Goal: Entertainment & Leisure: Consume media (video, audio)

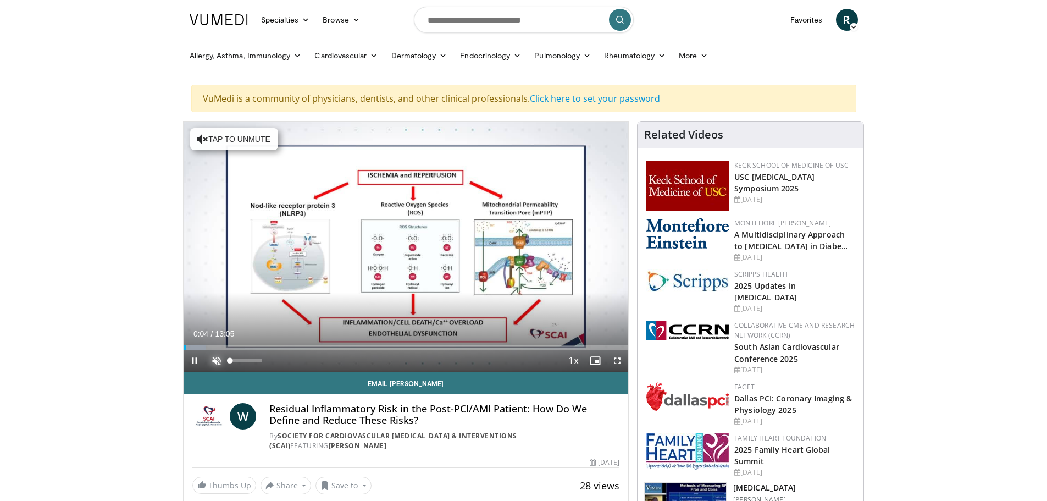
click at [215, 356] on span "Video Player" at bounding box center [217, 361] width 22 height 22
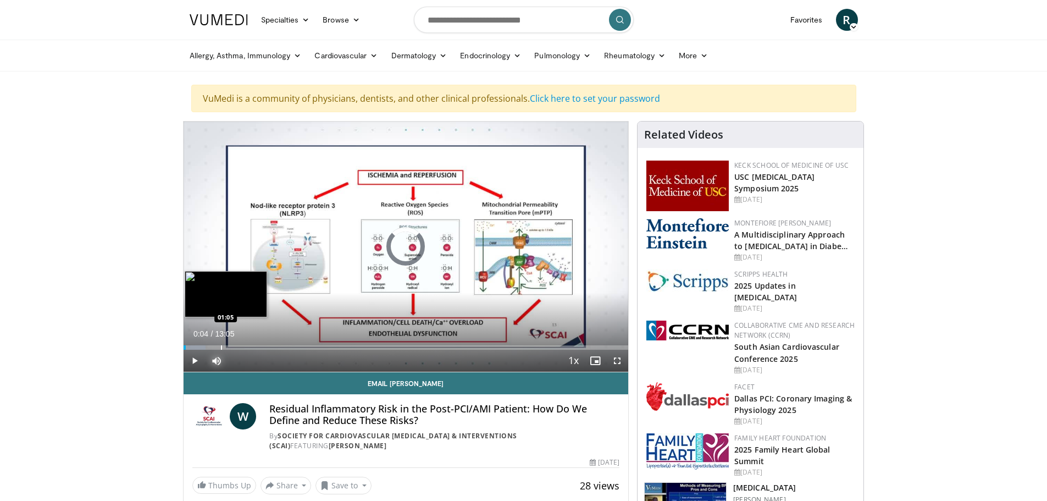
click at [221, 345] on div "Progress Bar" at bounding box center [221, 347] width 1 height 4
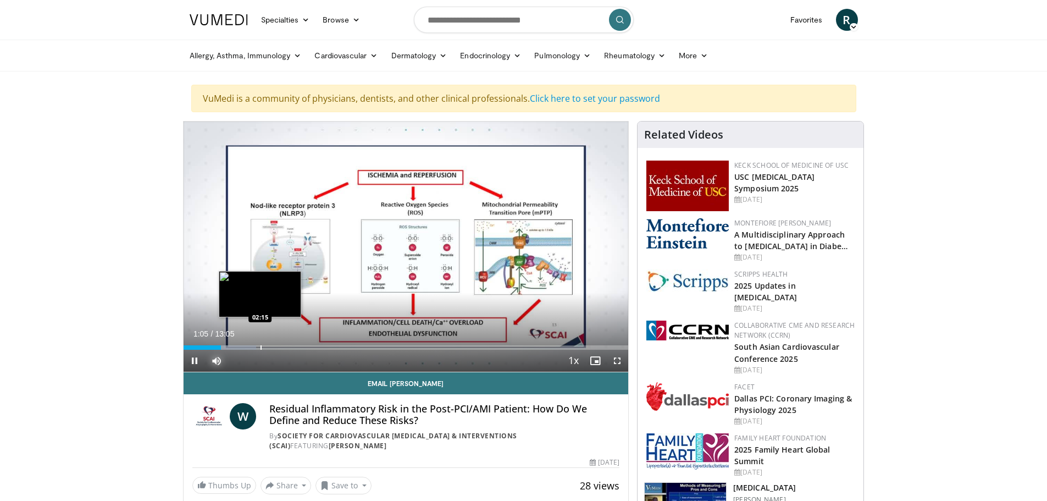
click at [261, 345] on div "Progress Bar" at bounding box center [261, 347] width 1 height 4
click at [291, 348] on div "Progress Bar" at bounding box center [276, 347] width 38 height 4
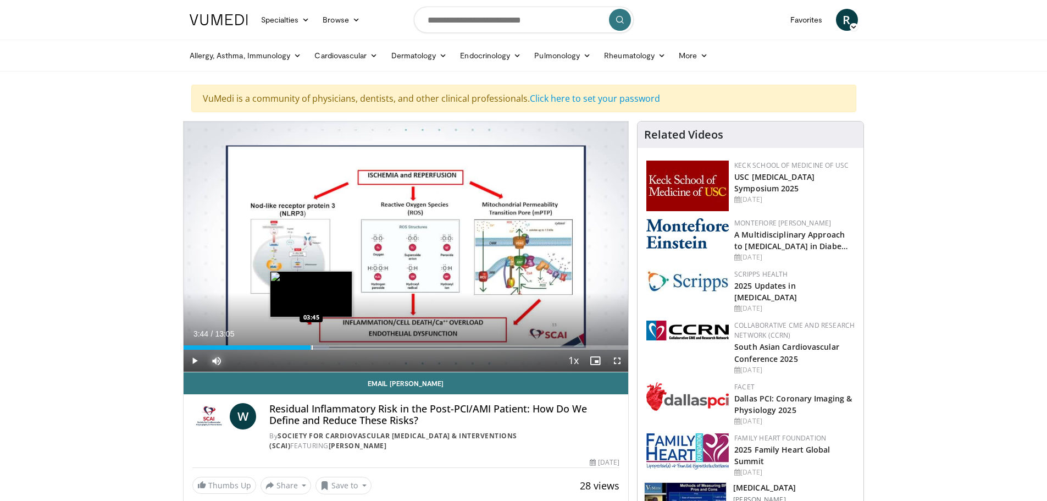
click at [312, 346] on div "Progress Bar" at bounding box center [312, 347] width 1 height 4
click at [339, 345] on div "Progress Bar" at bounding box center [339, 347] width 1 height 4
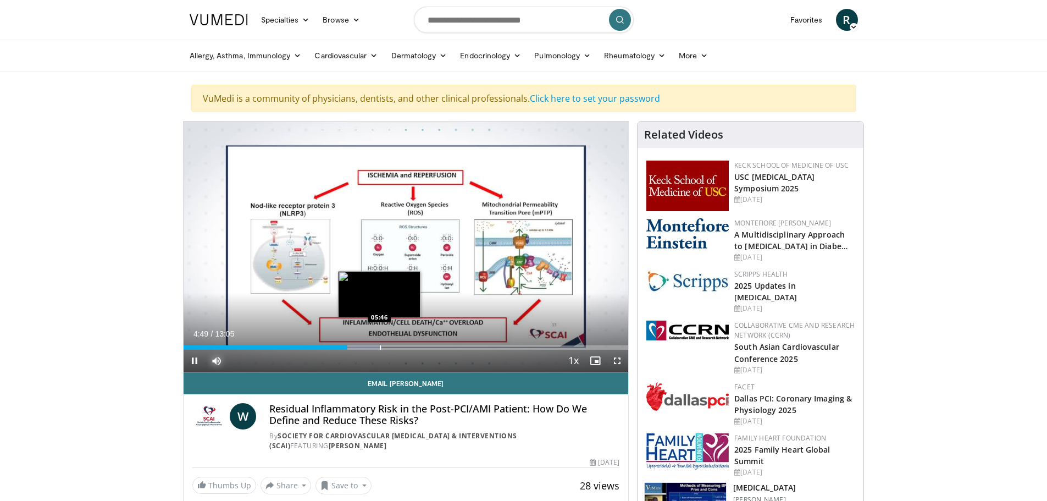
click at [380, 346] on div "Progress Bar" at bounding box center [380, 347] width 1 height 4
click at [407, 347] on div "Progress Bar" at bounding box center [407, 347] width 1 height 4
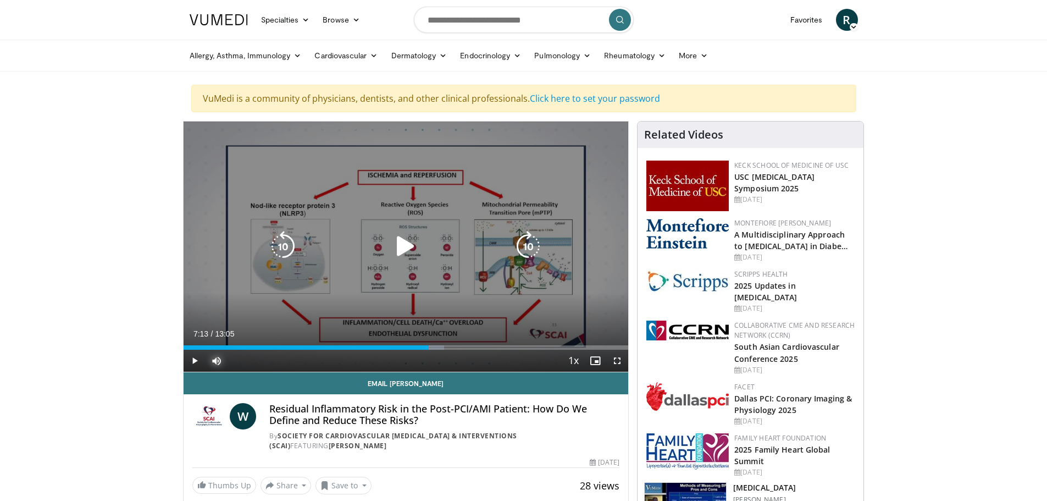
click at [429, 346] on div "Loaded : 58.64% 07:13 07:09" at bounding box center [406, 347] width 445 height 4
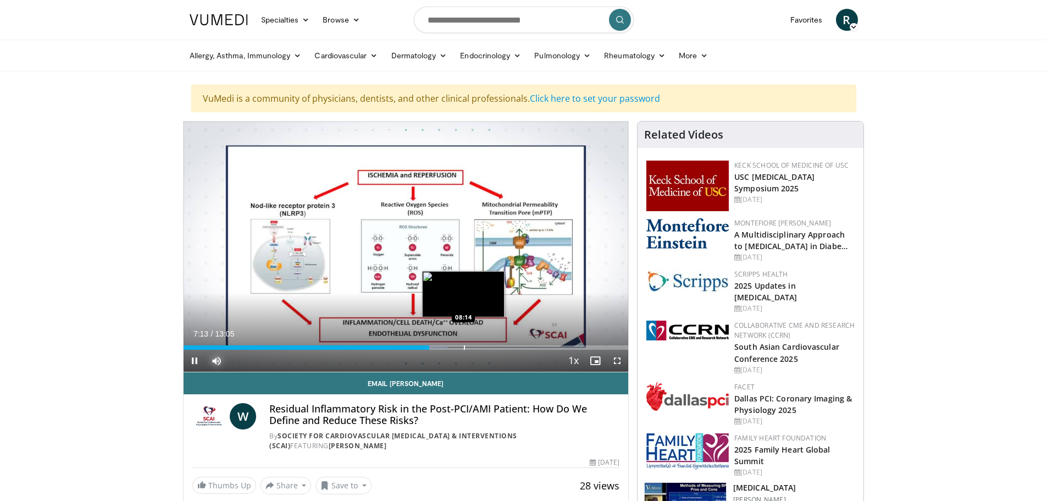
click at [463, 346] on div "Loaded : 59.36% 07:13 08:14" at bounding box center [406, 347] width 445 height 4
click at [468, 348] on div "Progress Bar" at bounding box center [468, 347] width 1 height 4
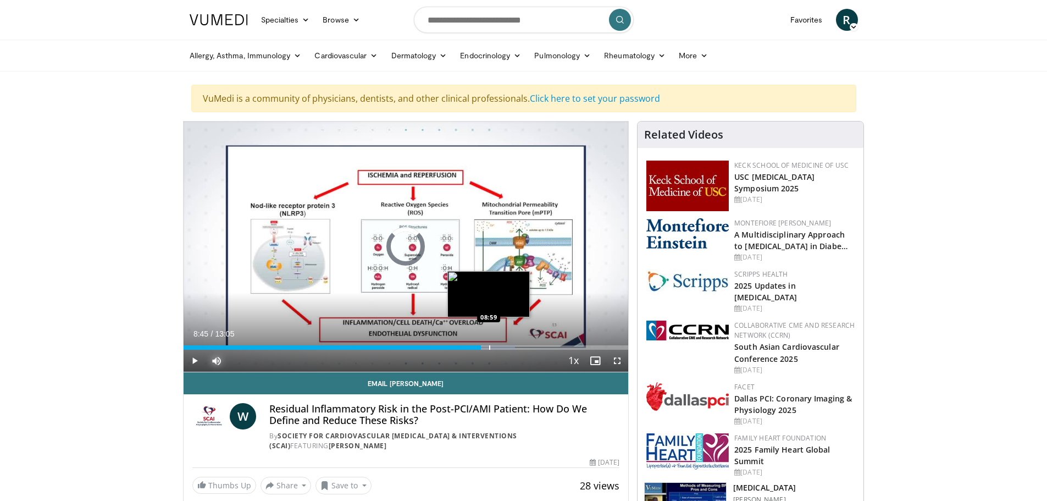
click at [489, 347] on div "Progress Bar" at bounding box center [489, 347] width 1 height 4
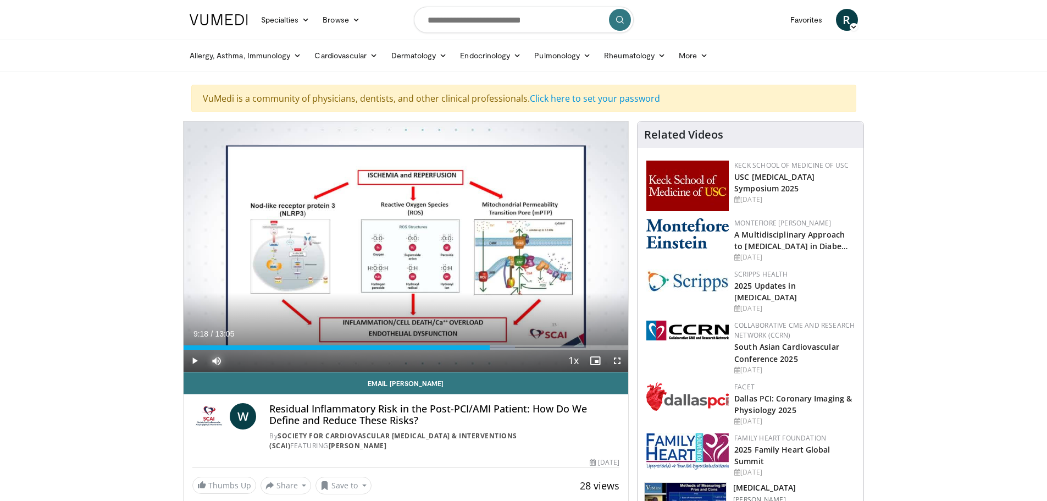
click at [500, 345] on div "Progress Bar" at bounding box center [500, 347] width 1 height 4
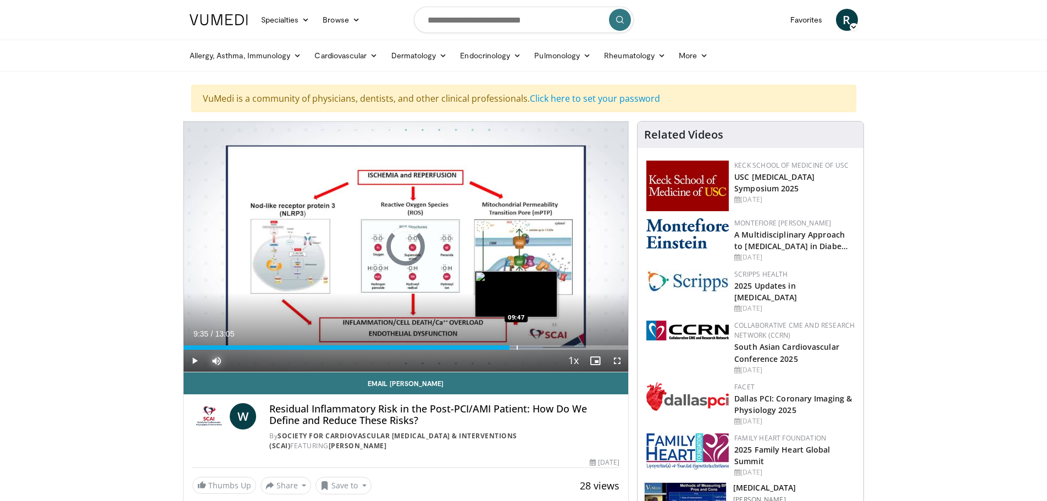
click at [517, 347] on div "Progress Bar" at bounding box center [517, 347] width 1 height 4
click at [525, 347] on div "Progress Bar" at bounding box center [525, 347] width 1 height 4
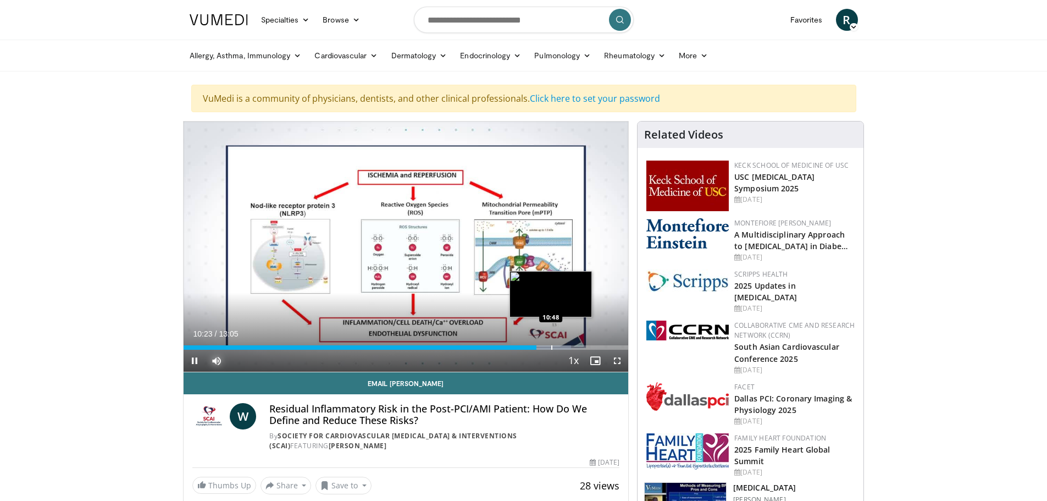
click at [551, 346] on div "Progress Bar" at bounding box center [551, 347] width 1 height 4
click at [562, 348] on div "Progress Bar" at bounding box center [562, 347] width 1 height 4
click at [571, 348] on div "Progress Bar" at bounding box center [571, 347] width 1 height 4
click at [578, 349] on div "Progress Bar" at bounding box center [578, 347] width 1 height 4
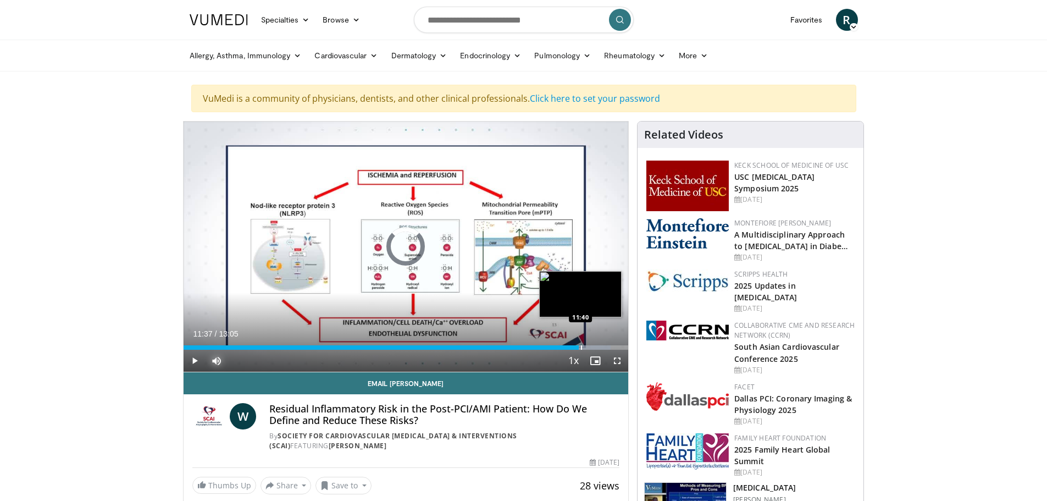
click at [582, 348] on div "Progress Bar" at bounding box center [581, 347] width 1 height 4
click at [588, 347] on div "Progress Bar" at bounding box center [588, 347] width 1 height 4
click at [589, 348] on div "Progress Bar" at bounding box center [588, 347] width 1 height 4
click at [595, 347] on div "Progress Bar" at bounding box center [595, 347] width 1 height 4
click at [599, 347] on div "Progress Bar" at bounding box center [599, 347] width 1 height 4
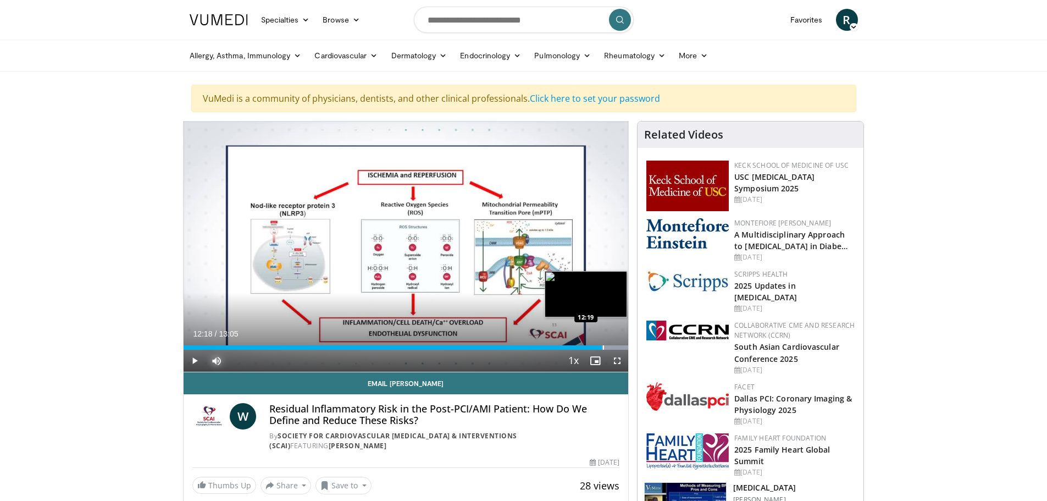
click at [603, 346] on div "Progress Bar" at bounding box center [603, 347] width 1 height 4
click at [608, 345] on div "Progress Bar" at bounding box center [608, 347] width 1 height 4
click at [613, 345] on div "Progress Bar" at bounding box center [613, 347] width 1 height 4
click at [618, 345] on div "Progress Bar" at bounding box center [618, 347] width 1 height 4
